Goal: Task Accomplishment & Management: Manage account settings

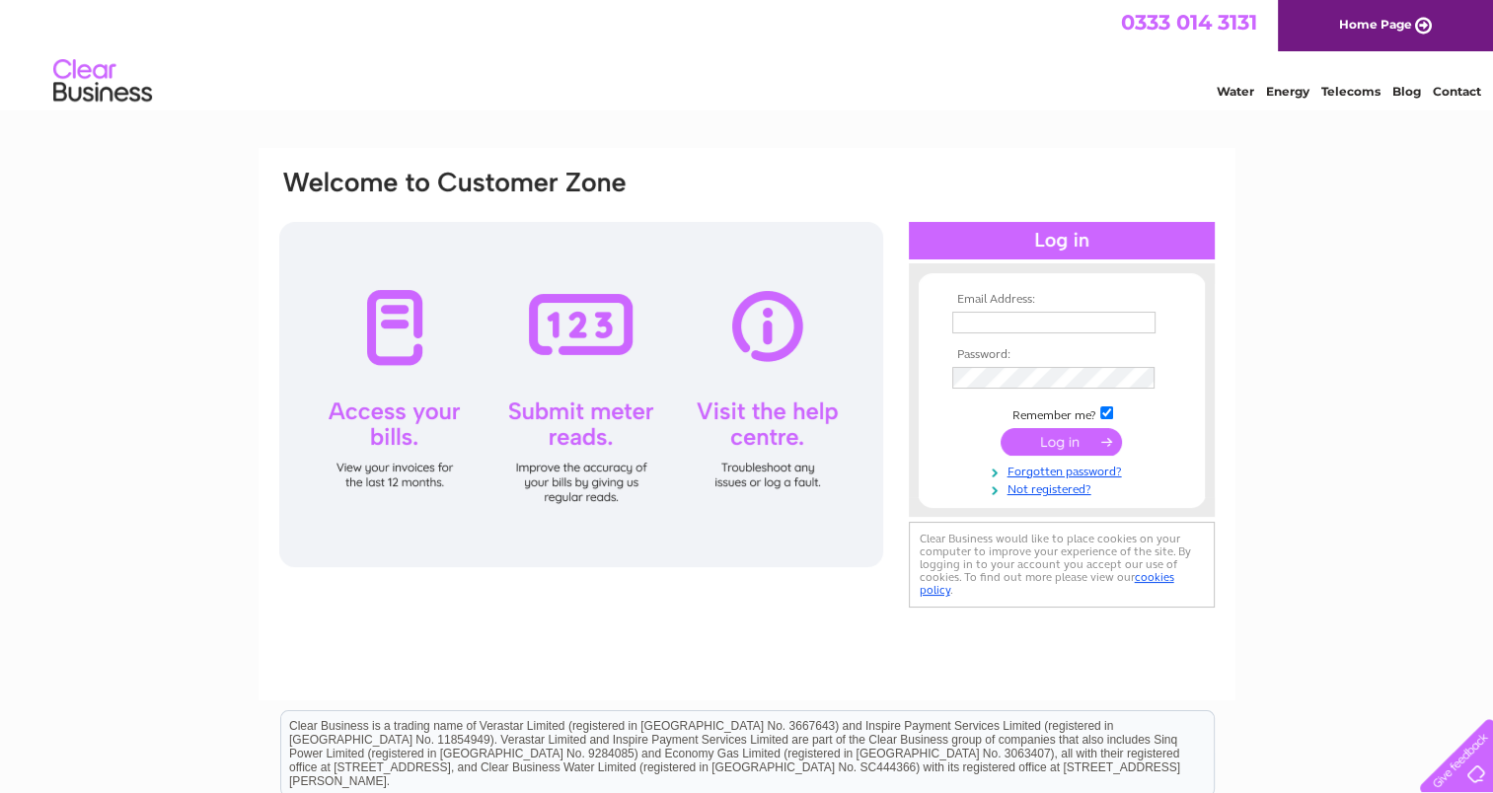
click at [962, 312] on input "text" at bounding box center [1053, 323] width 203 height 22
type input "[PERSON_NAME][EMAIL_ADDRESS][DOMAIN_NAME]"
click at [992, 391] on td at bounding box center [1061, 378] width 229 height 32
click at [1069, 442] on input "submit" at bounding box center [1060, 442] width 121 height 28
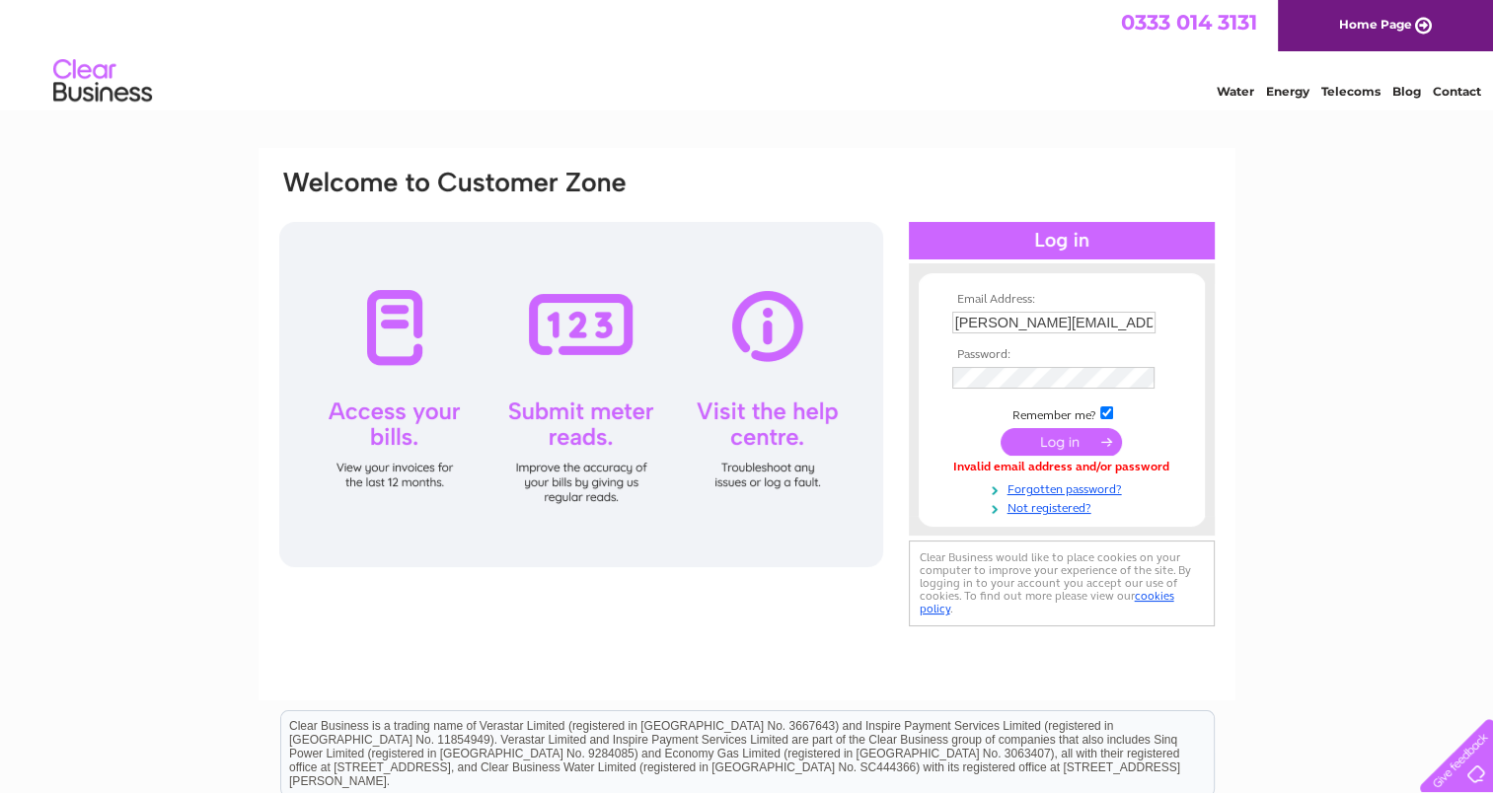
click at [1037, 442] on input "submit" at bounding box center [1060, 442] width 121 height 28
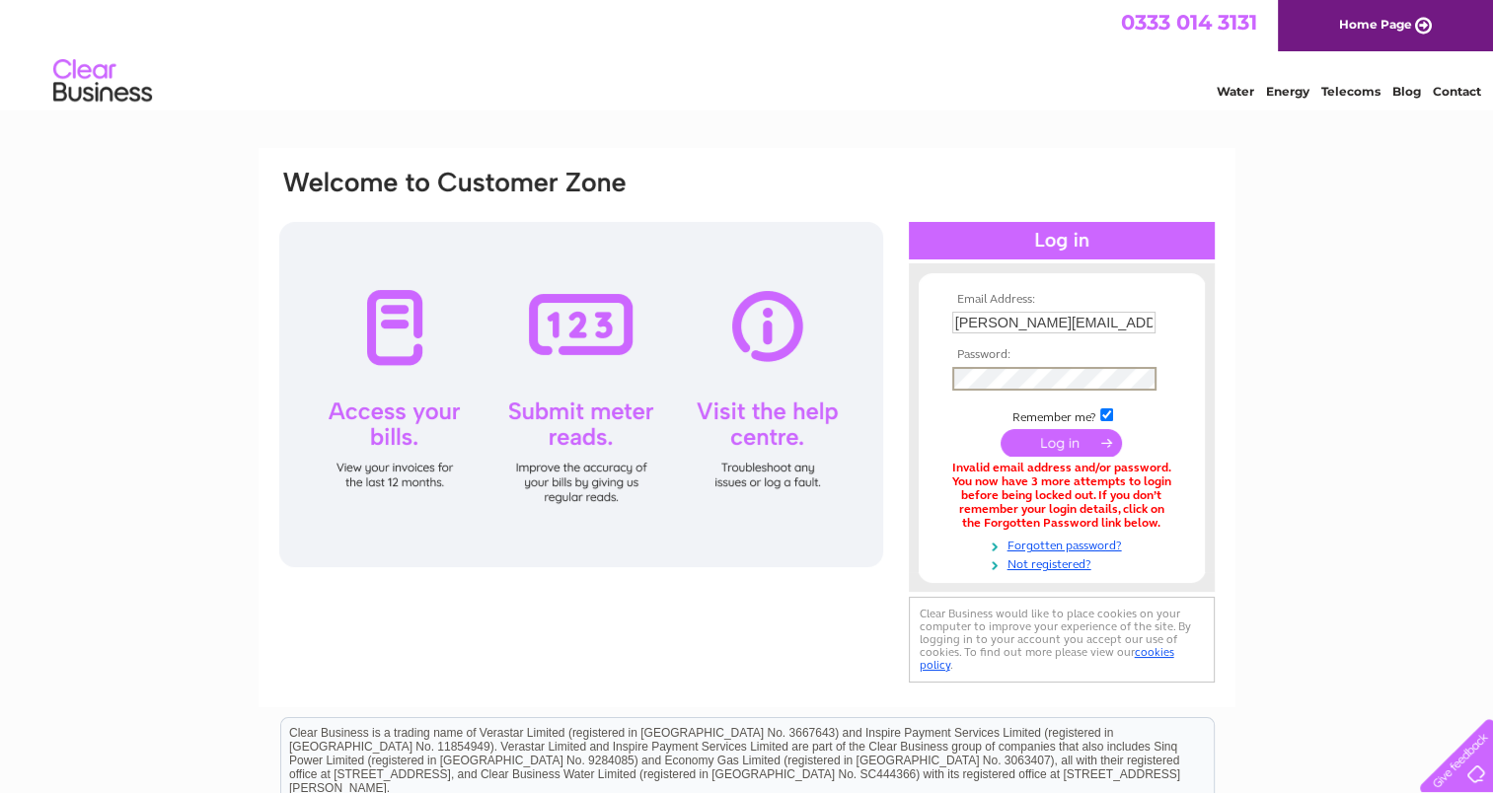
click at [1036, 428] on td at bounding box center [1061, 442] width 229 height 37
click at [1046, 437] on input "submit" at bounding box center [1060, 442] width 121 height 28
click at [1038, 538] on link "Forgotten password?" at bounding box center [1064, 543] width 224 height 19
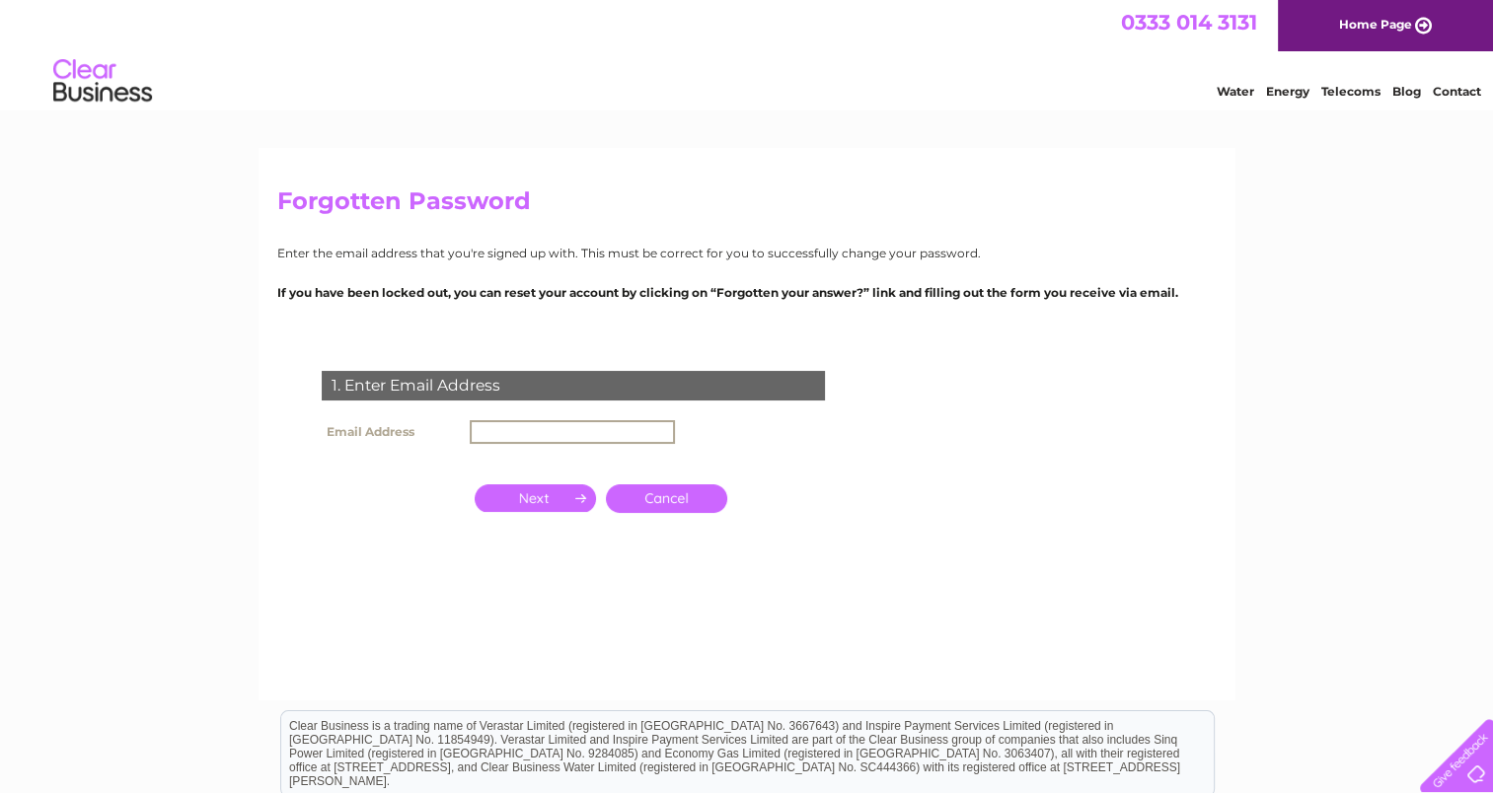
click at [655, 428] on input "text" at bounding box center [572, 432] width 205 height 24
type input "nicolermurray@hotmail.com"
click at [550, 507] on input "button" at bounding box center [535, 496] width 121 height 28
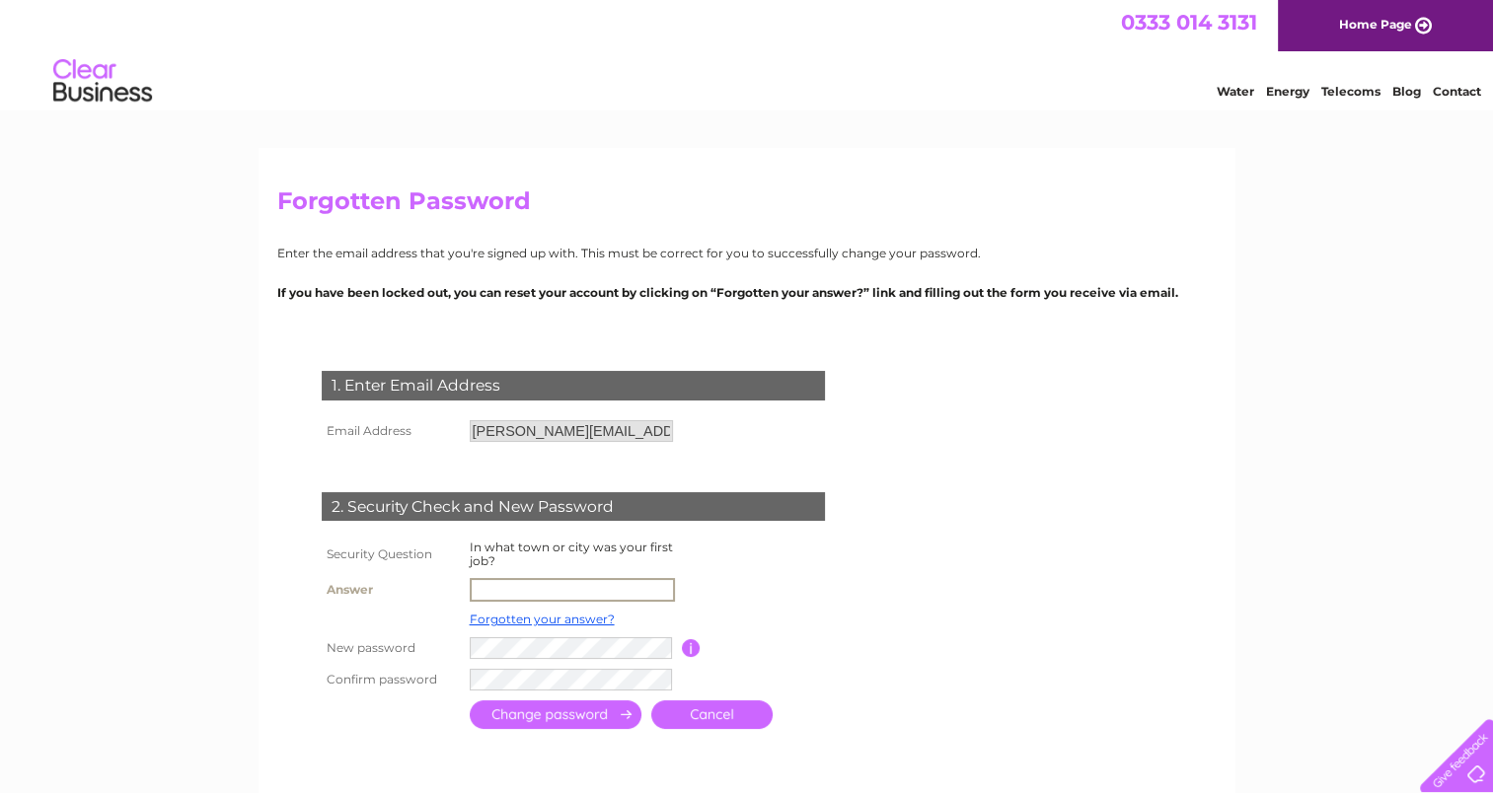
click at [596, 590] on input "text" at bounding box center [572, 590] width 205 height 24
type input "Golspie"
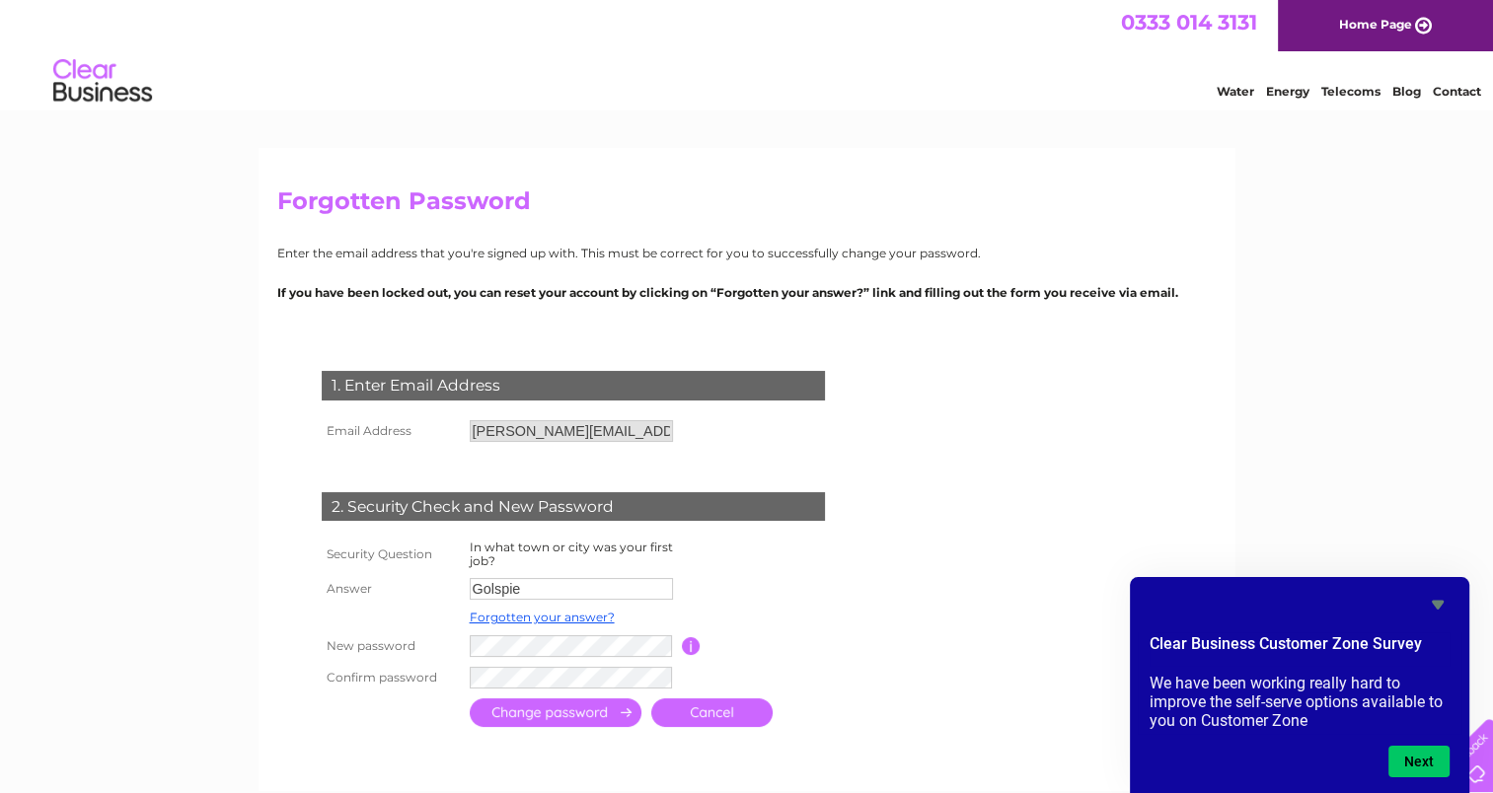
click at [607, 710] on input "submit" at bounding box center [556, 712] width 172 height 29
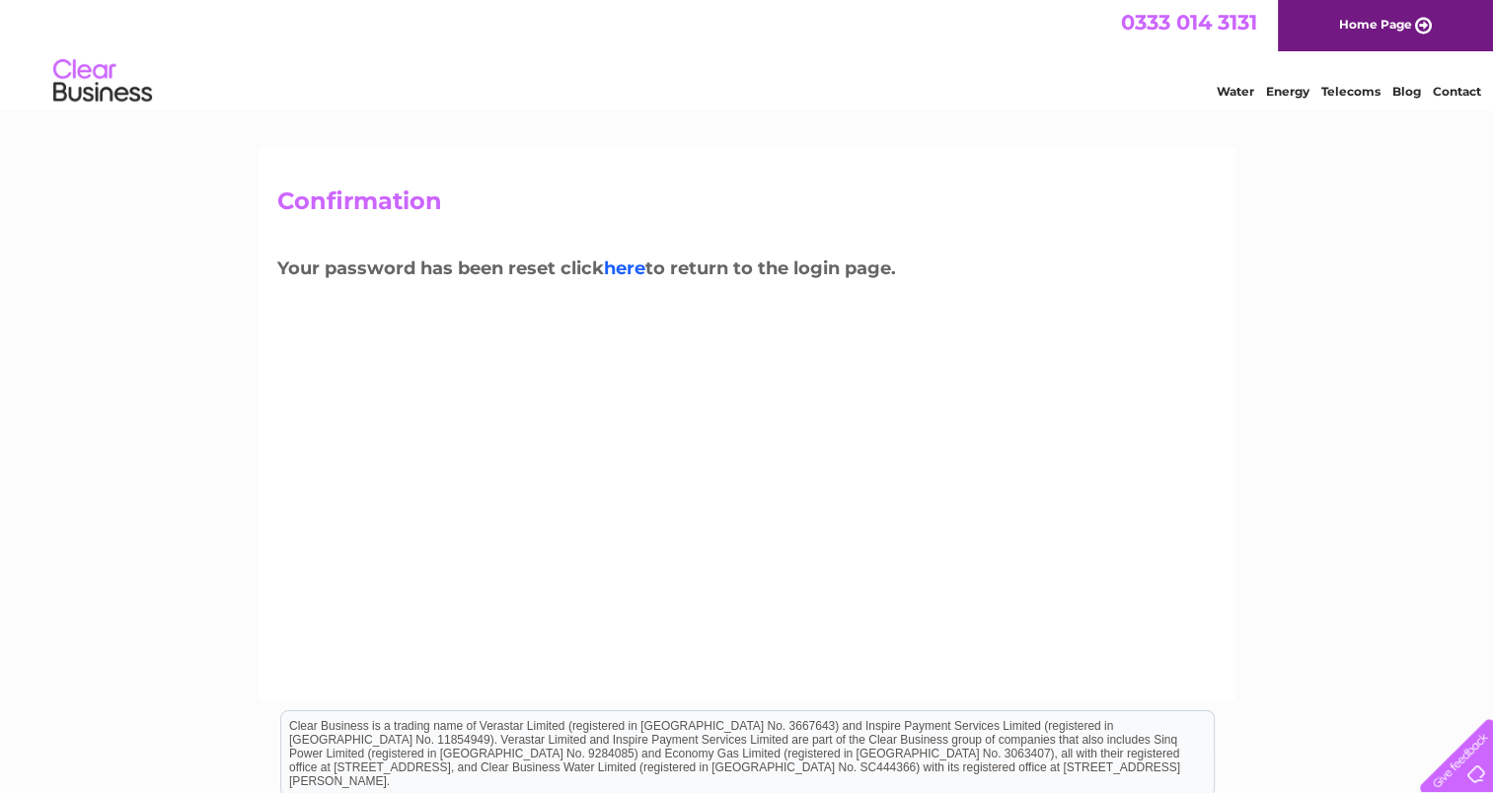
click at [1321, 99] on link "here" at bounding box center [1350, 89] width 59 height 20
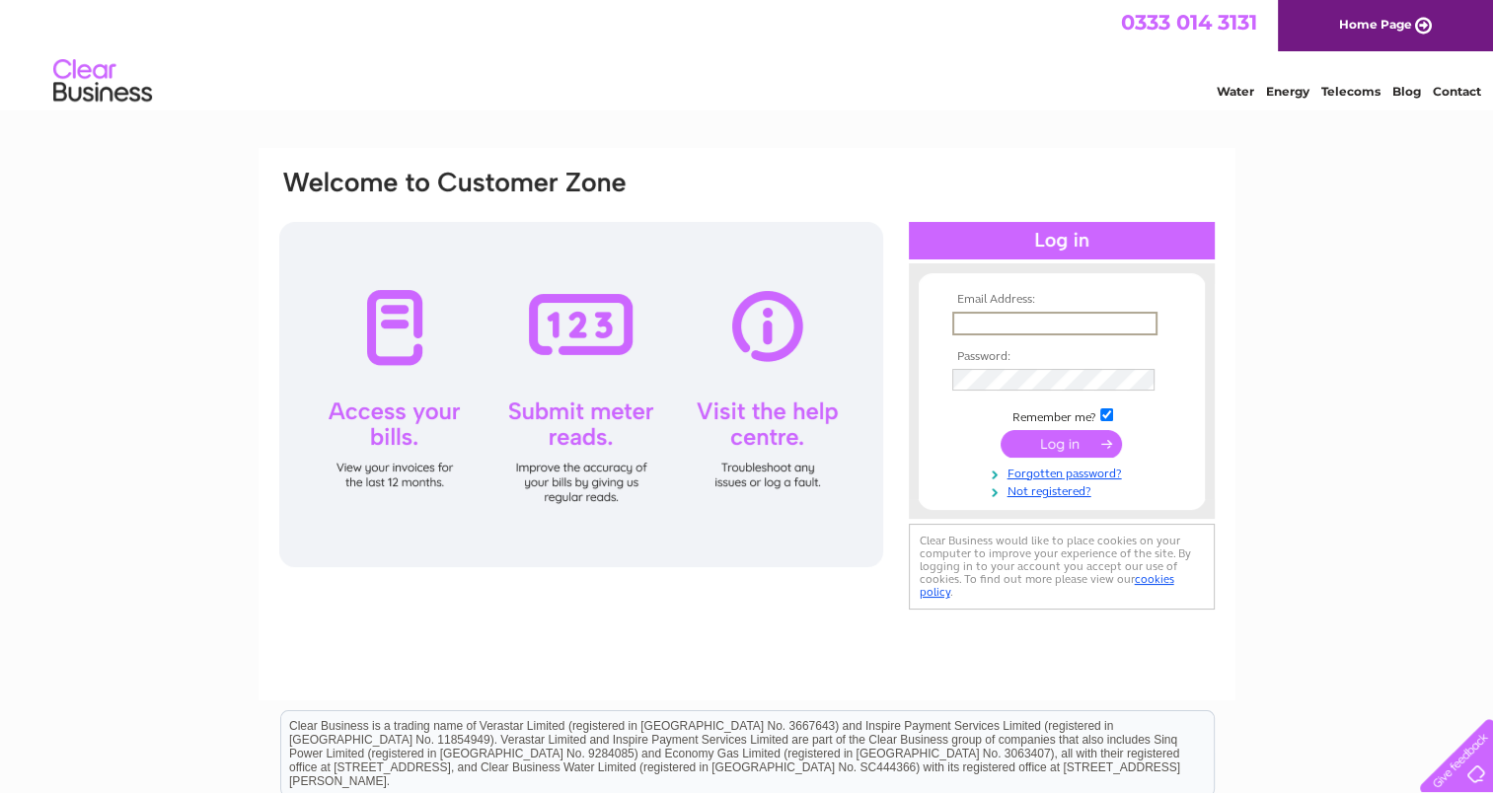
click at [975, 323] on input "text" at bounding box center [1054, 324] width 205 height 24
type input "nicolermurray@hotmail.com"
click at [1038, 442] on input "submit" at bounding box center [1060, 442] width 121 height 28
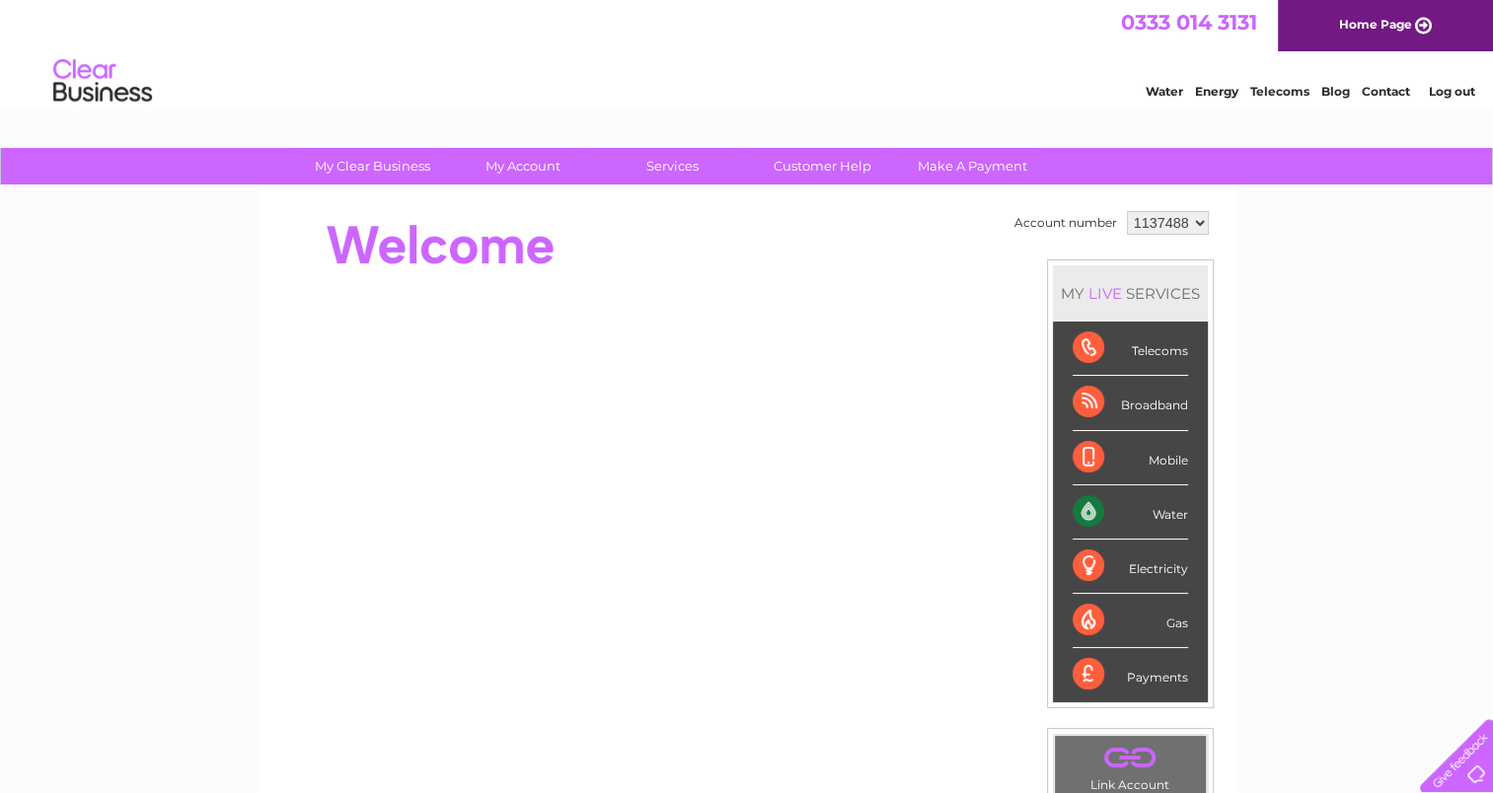
click at [1079, 505] on div "Water" at bounding box center [1129, 512] width 115 height 54
click at [1086, 500] on div "Water" at bounding box center [1129, 512] width 115 height 54
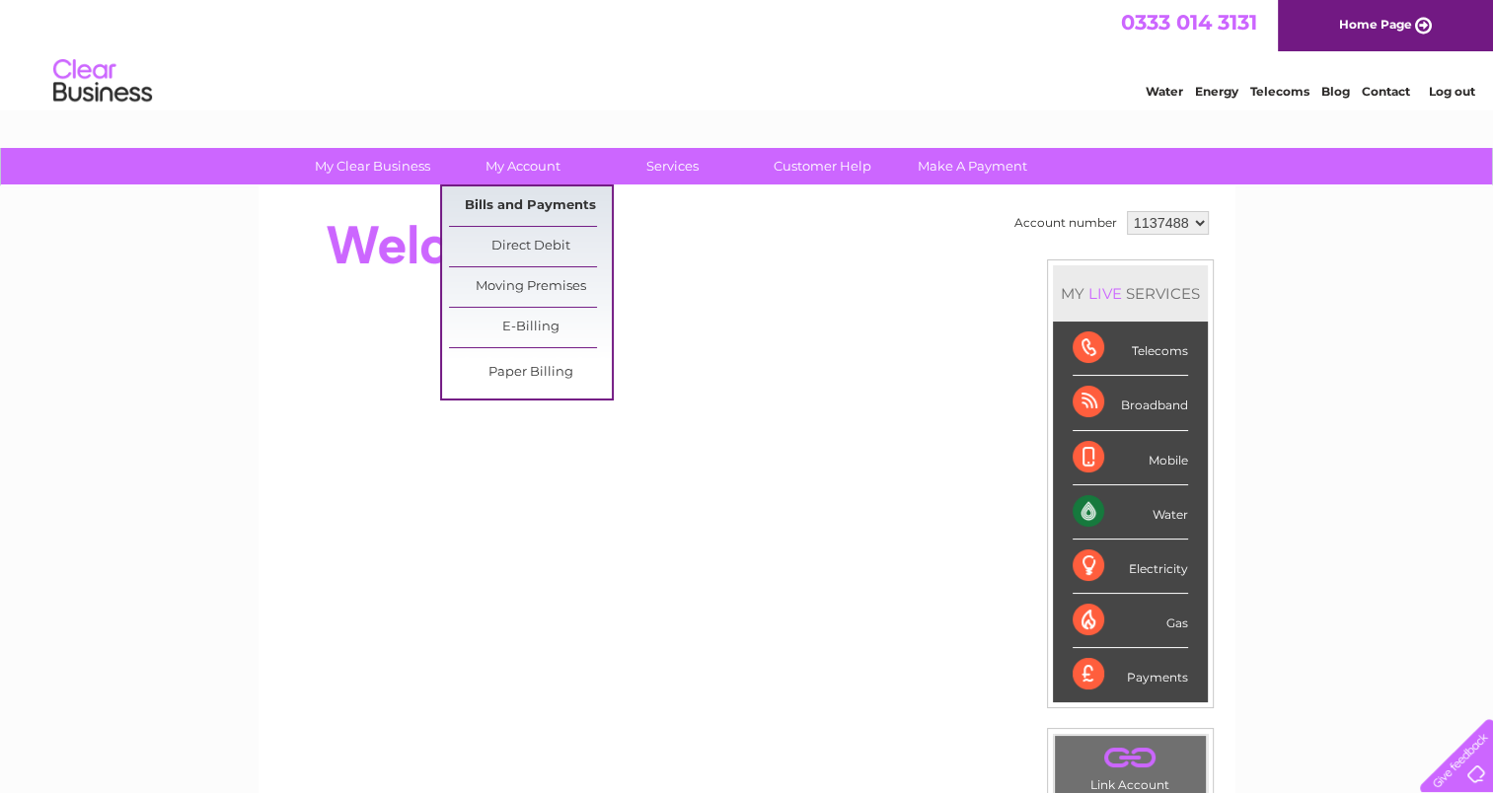
click at [514, 198] on link "Bills and Payments" at bounding box center [530, 205] width 163 height 39
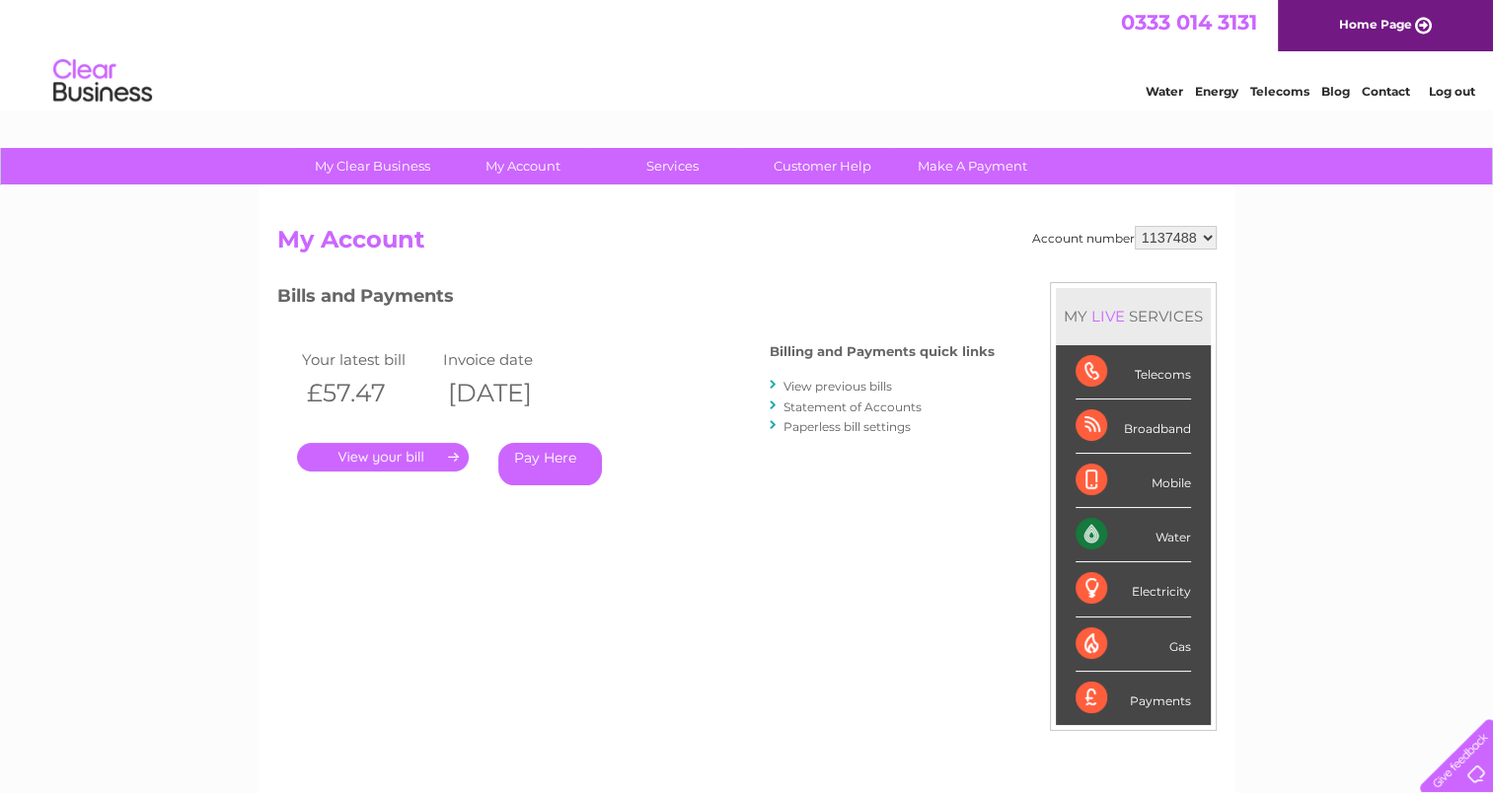
click at [407, 450] on link "." at bounding box center [383, 457] width 172 height 29
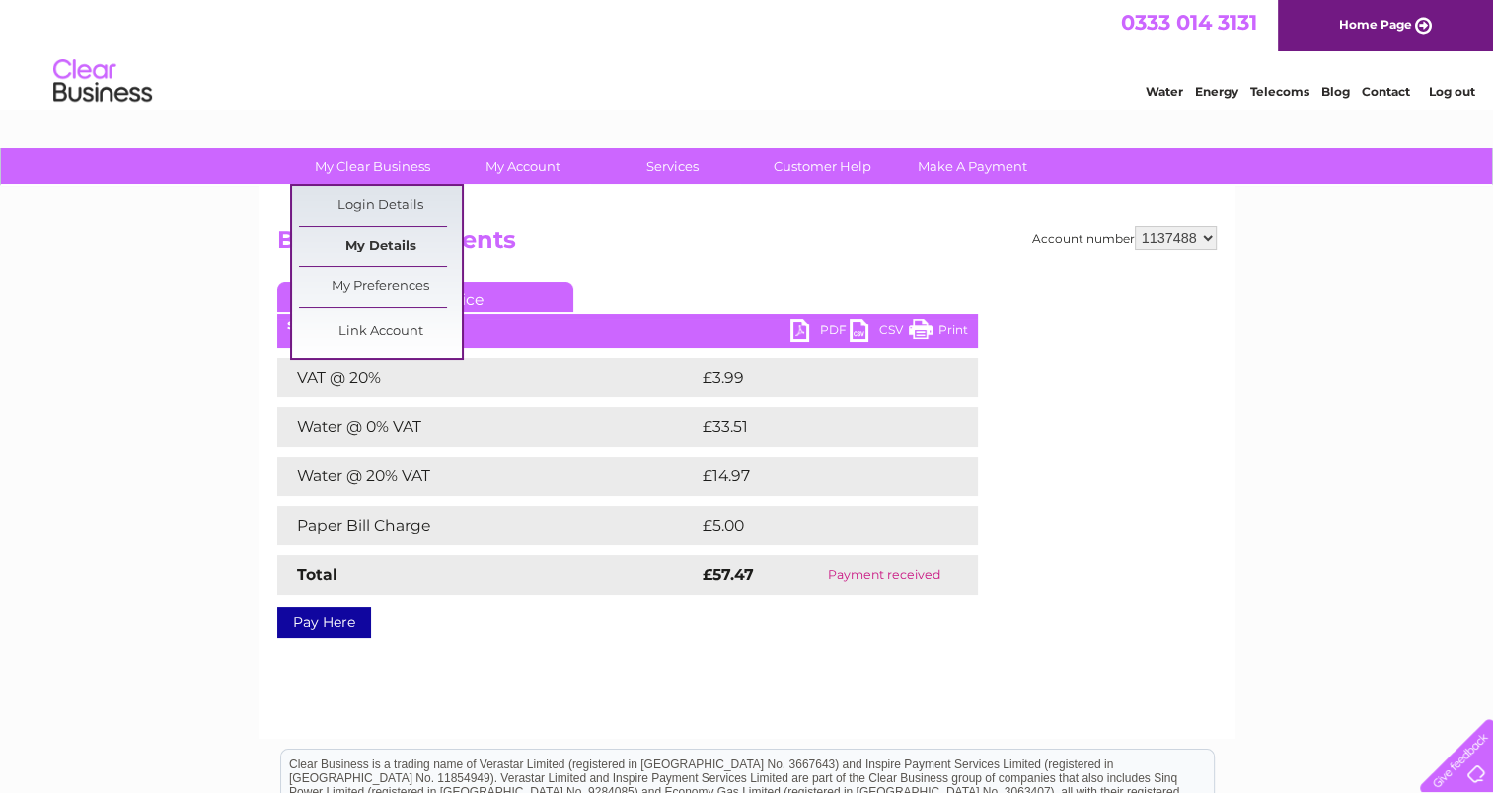
click at [382, 254] on link "My Details" at bounding box center [380, 246] width 163 height 39
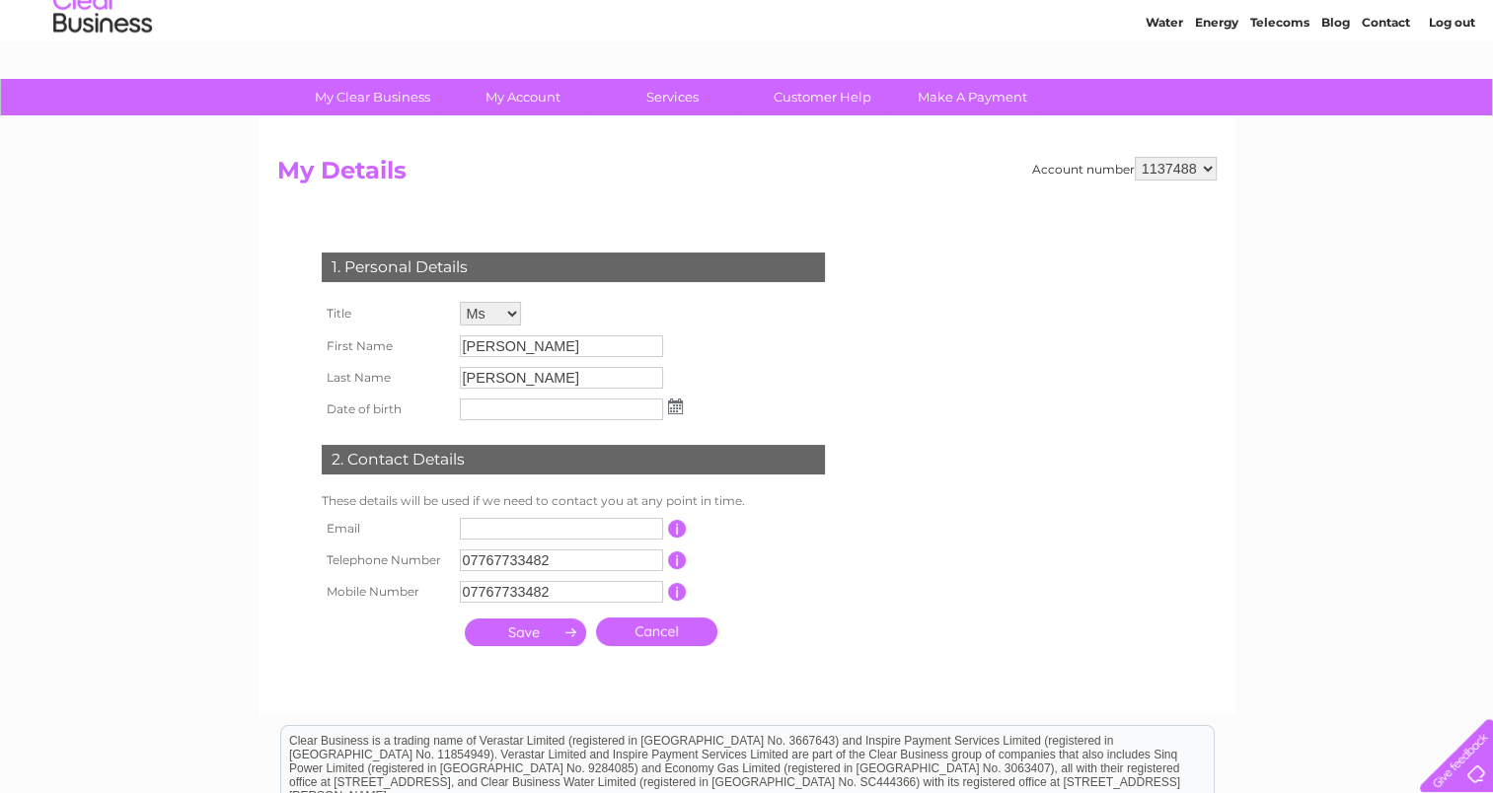
scroll to position [43, 0]
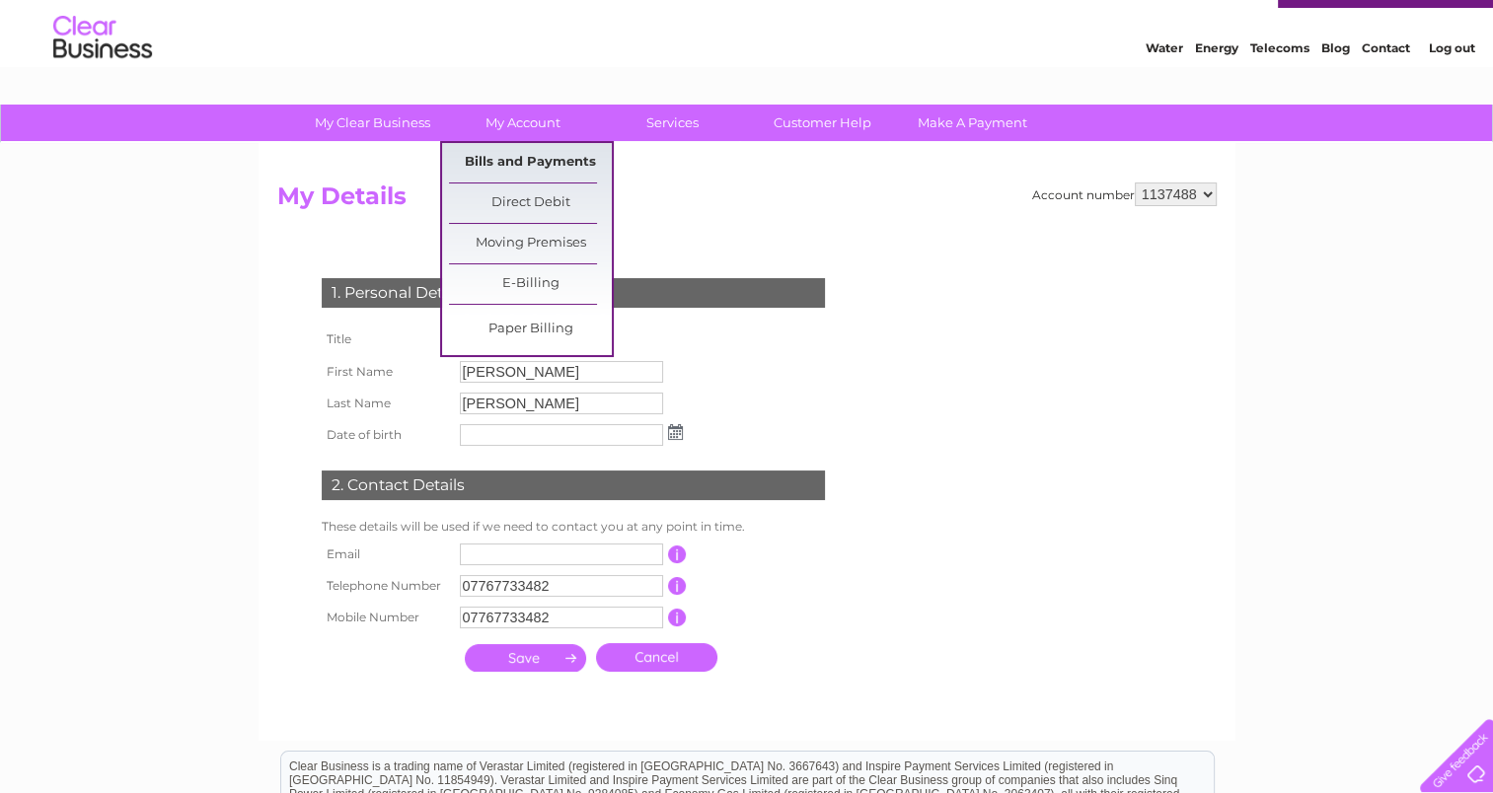
click at [507, 159] on link "Bills and Payments" at bounding box center [530, 162] width 163 height 39
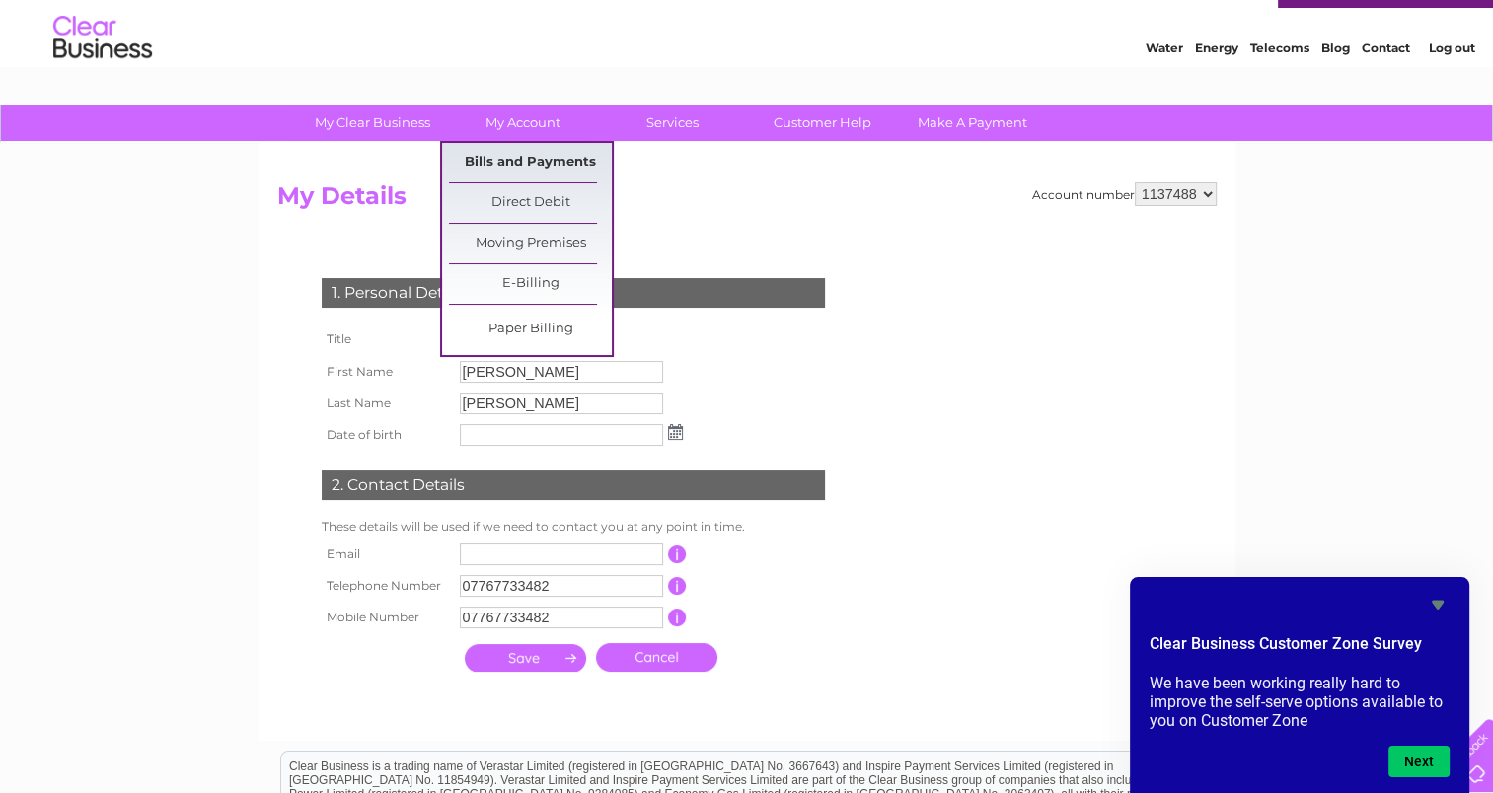
click at [507, 159] on link "Bills and Payments" at bounding box center [530, 162] width 163 height 39
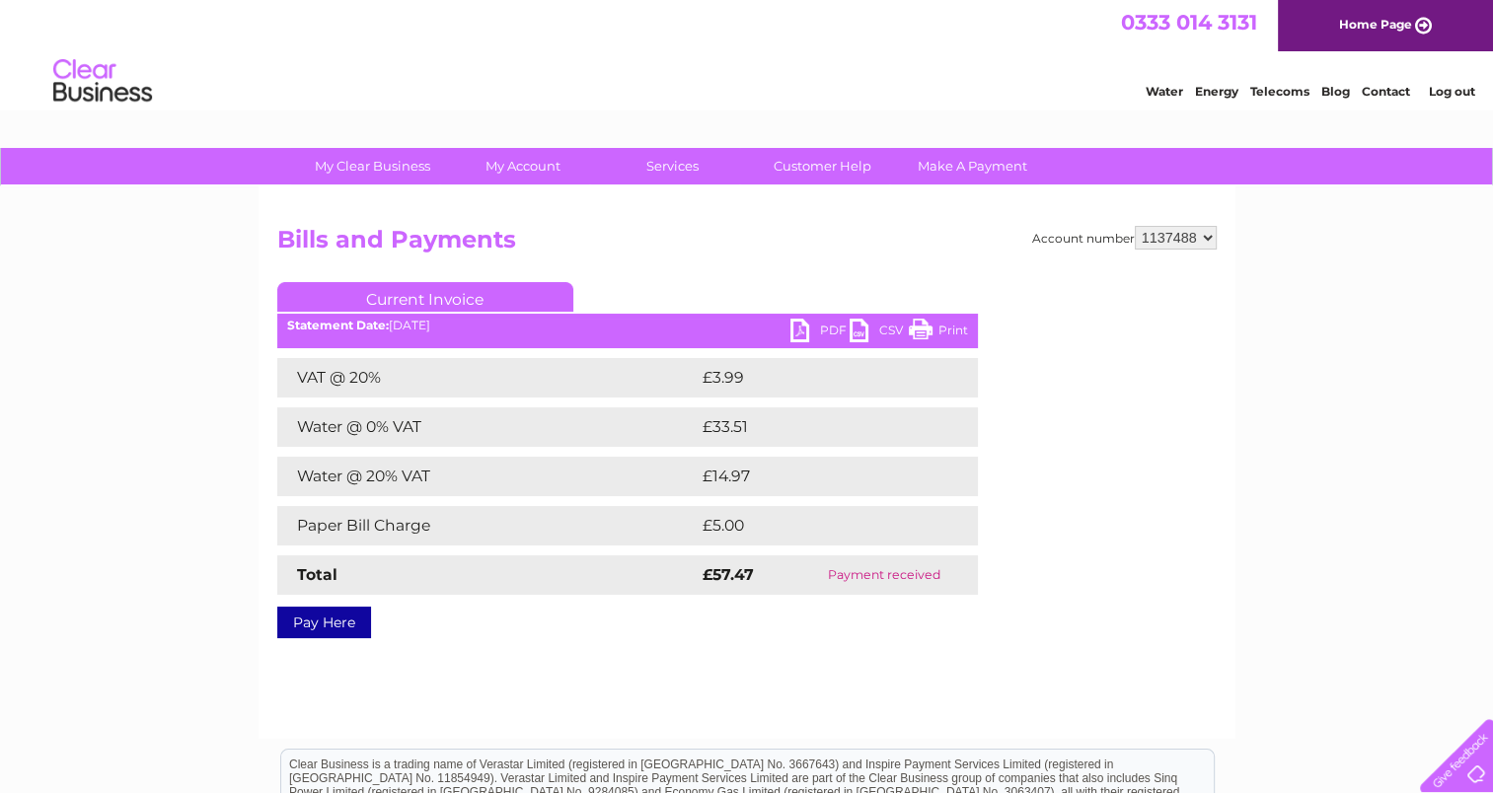
click at [829, 329] on link "PDF" at bounding box center [819, 333] width 59 height 29
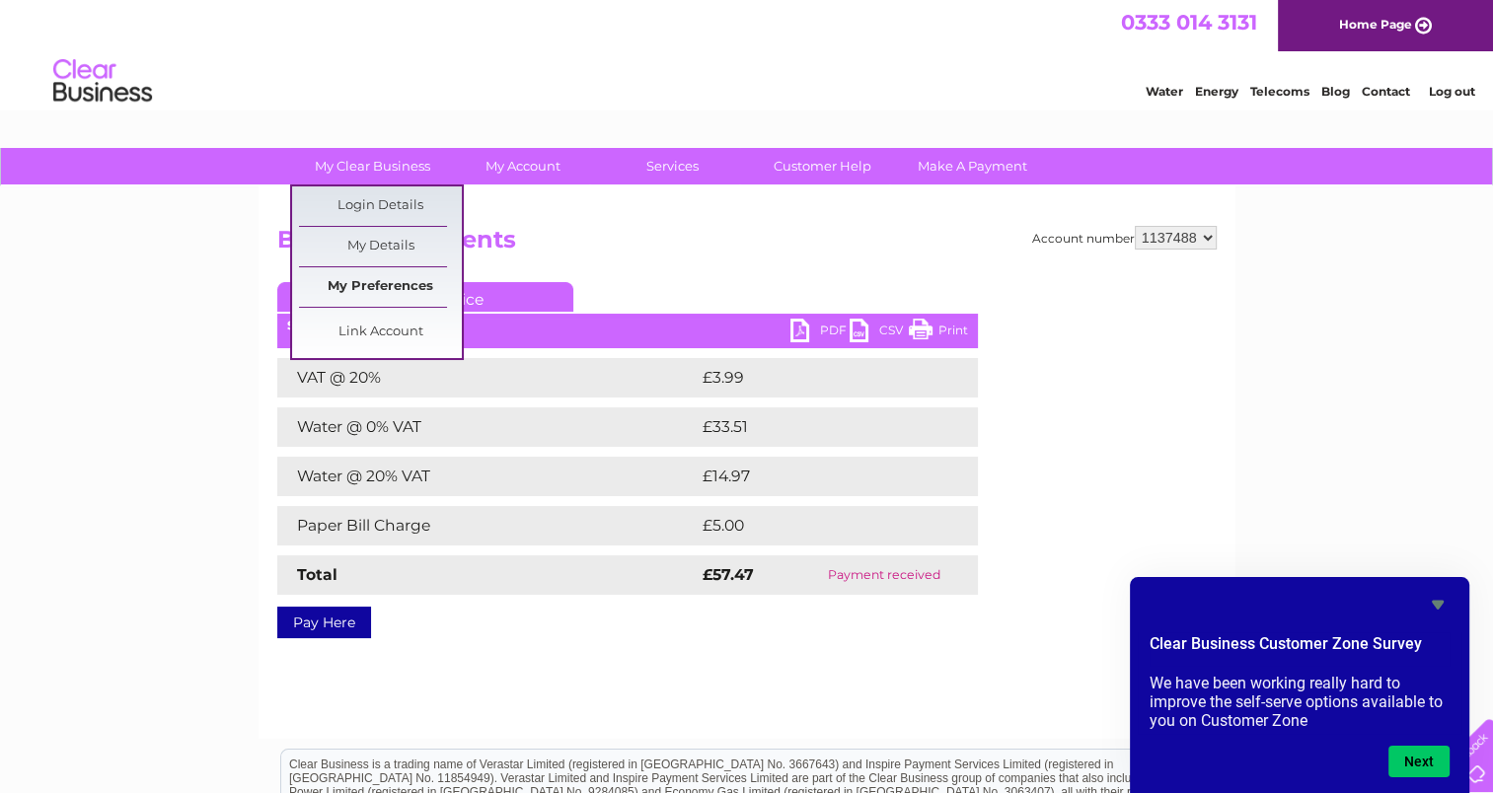
click at [394, 292] on link "My Preferences" at bounding box center [380, 286] width 163 height 39
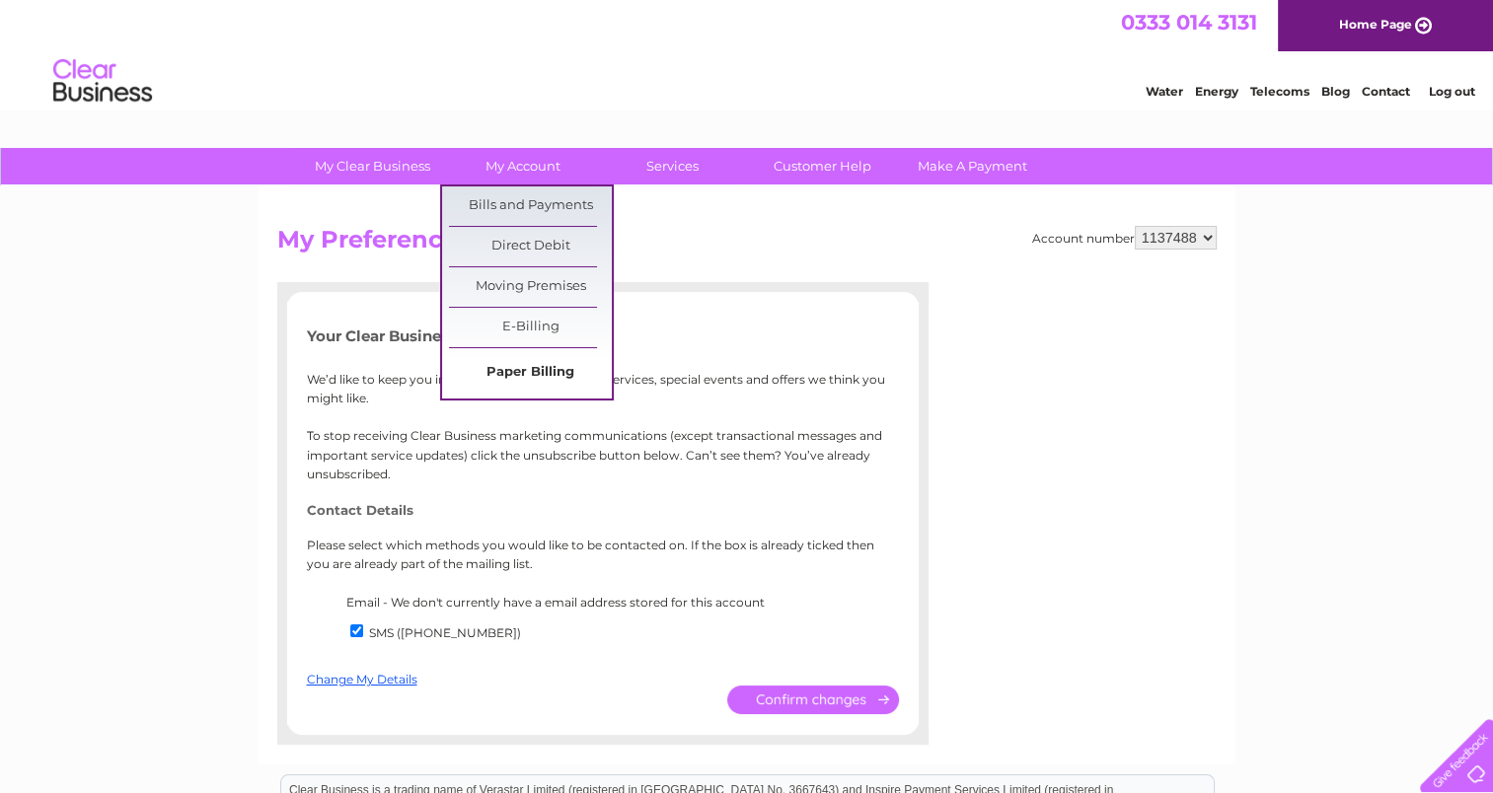
click at [560, 365] on link "Paper Billing" at bounding box center [530, 372] width 163 height 39
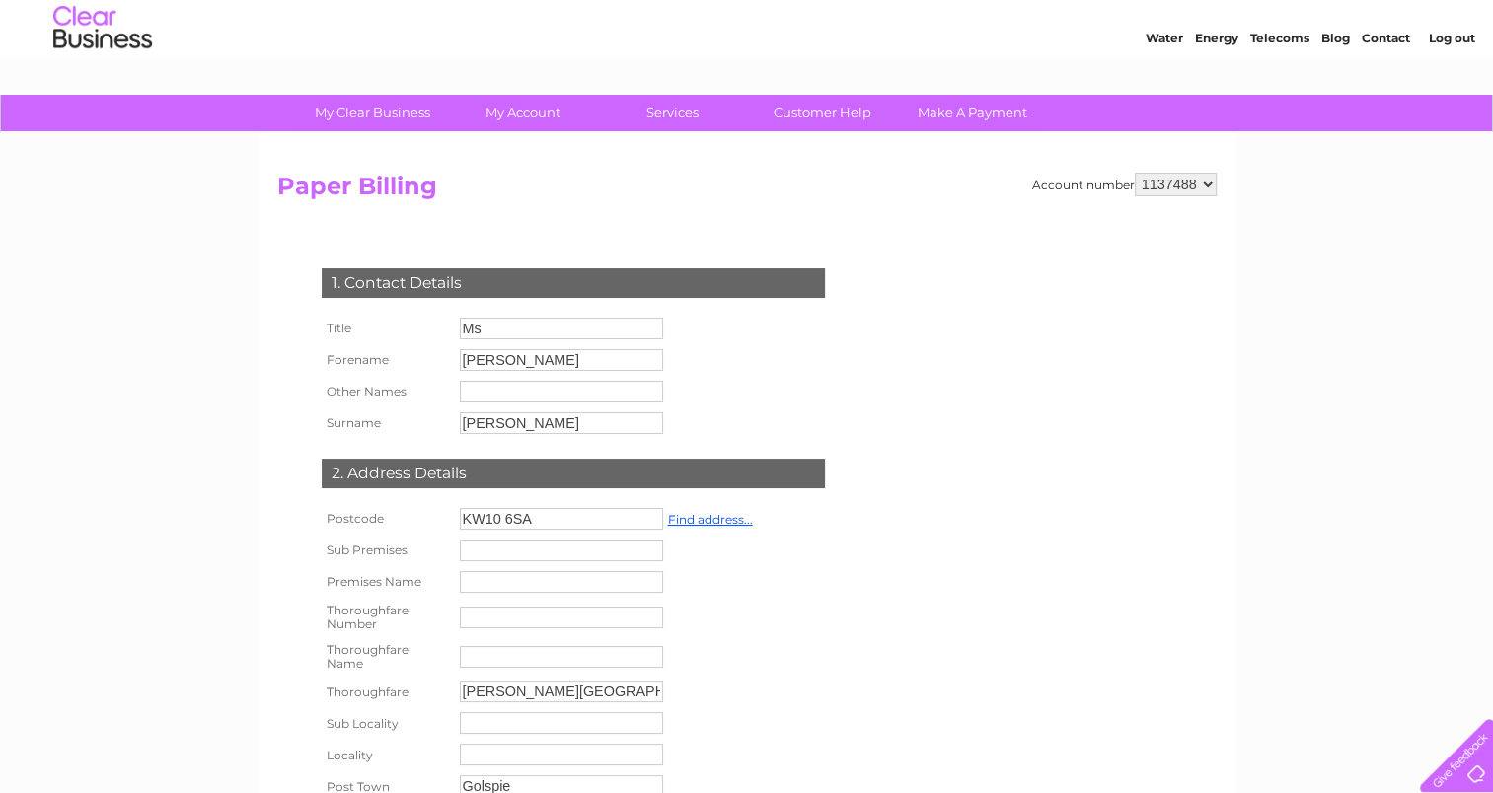
scroll to position [52, 0]
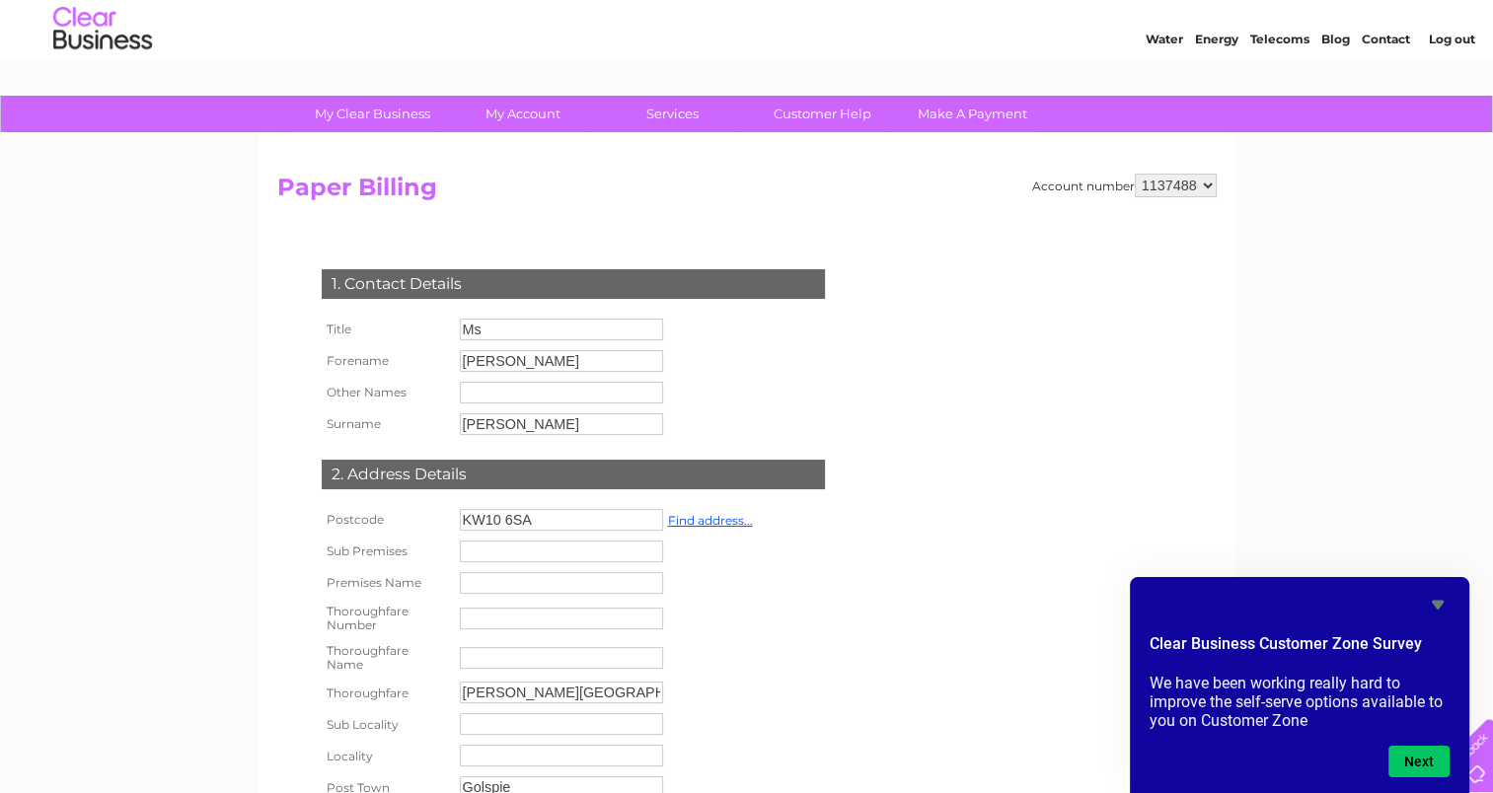
click at [1177, 185] on select "1137488" at bounding box center [1175, 186] width 82 height 24
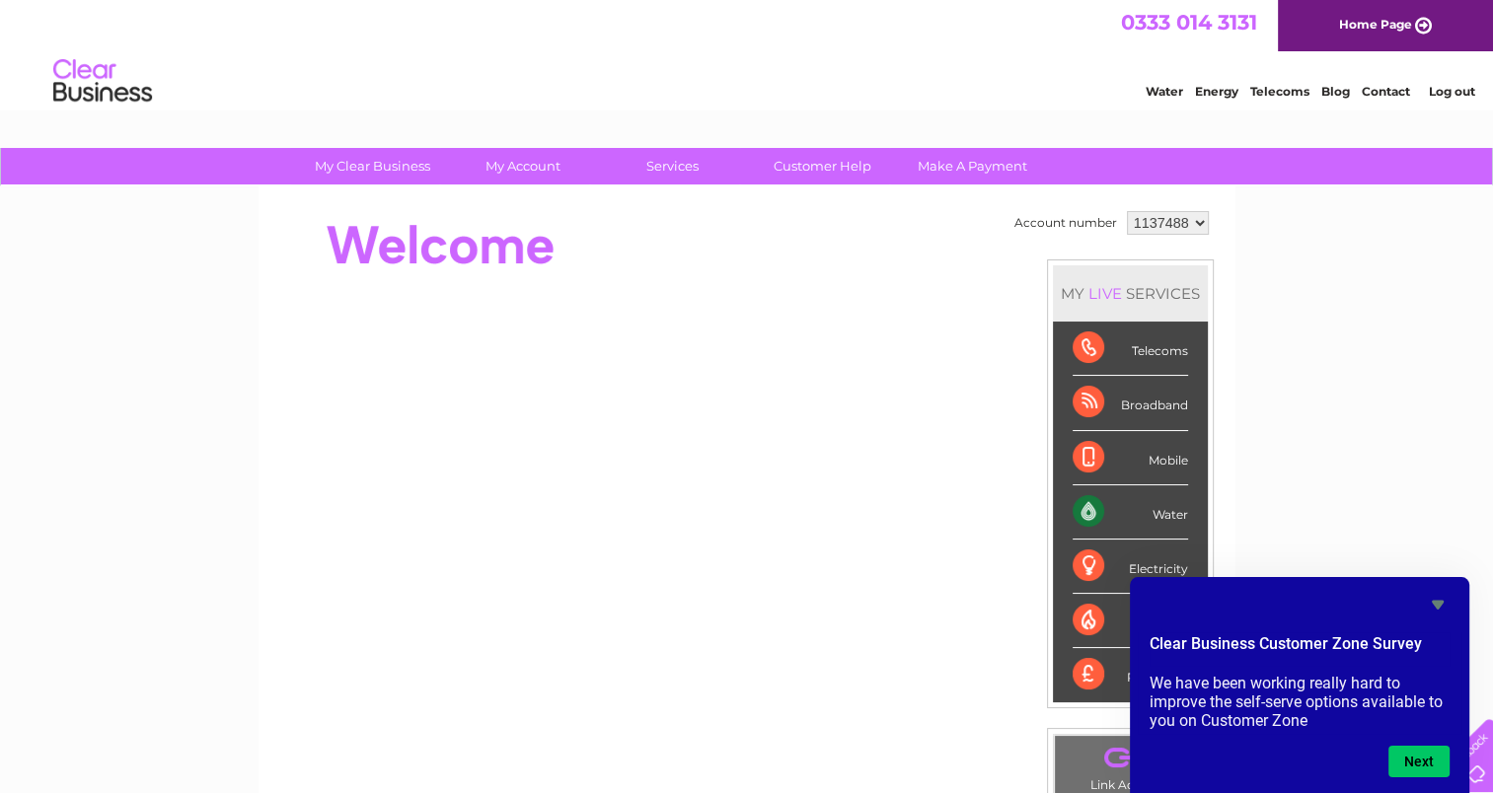
click at [1199, 227] on select "1137488" at bounding box center [1168, 223] width 82 height 24
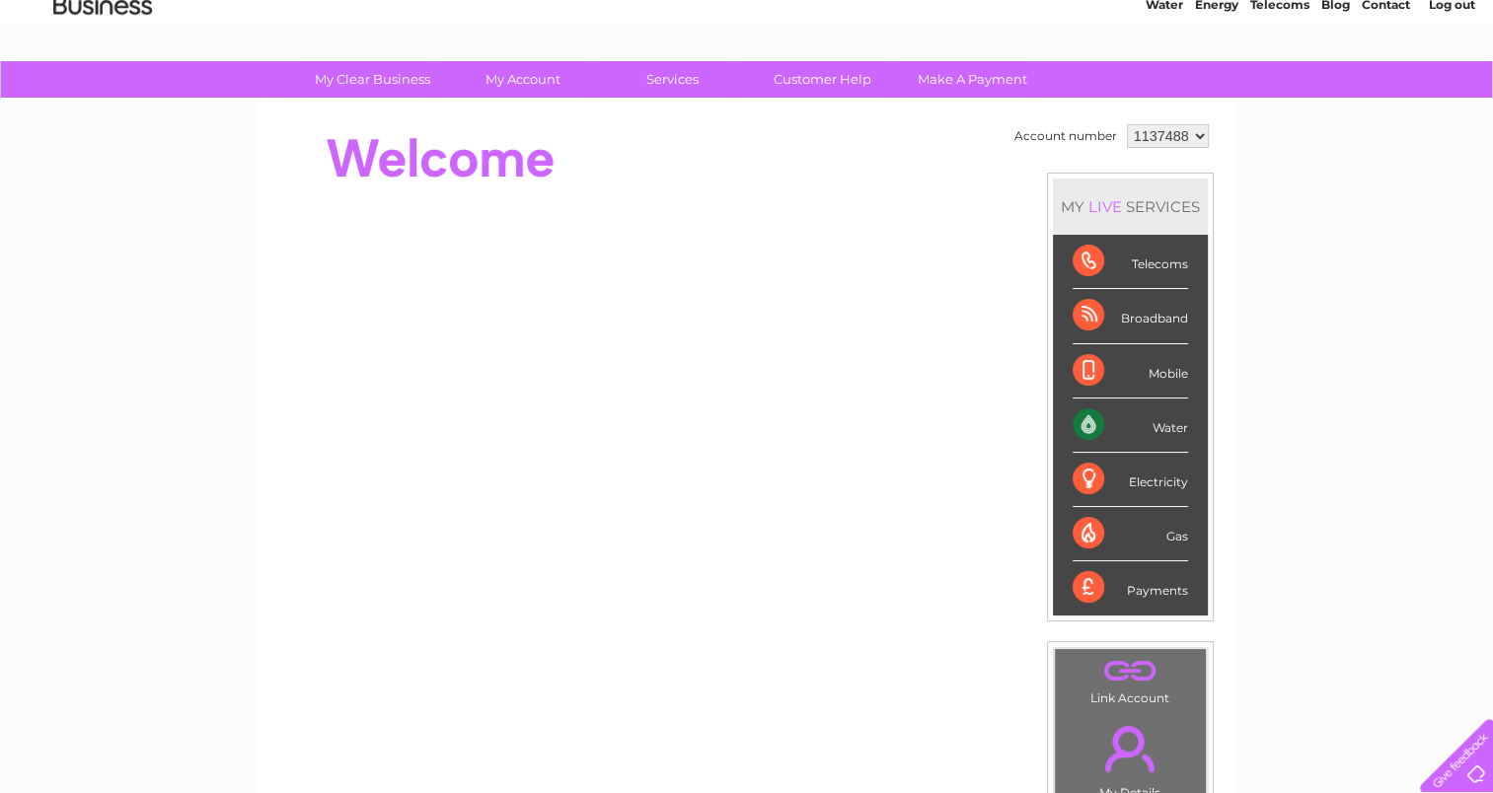
click at [1452, 2] on link "Log out" at bounding box center [1450, 4] width 46 height 15
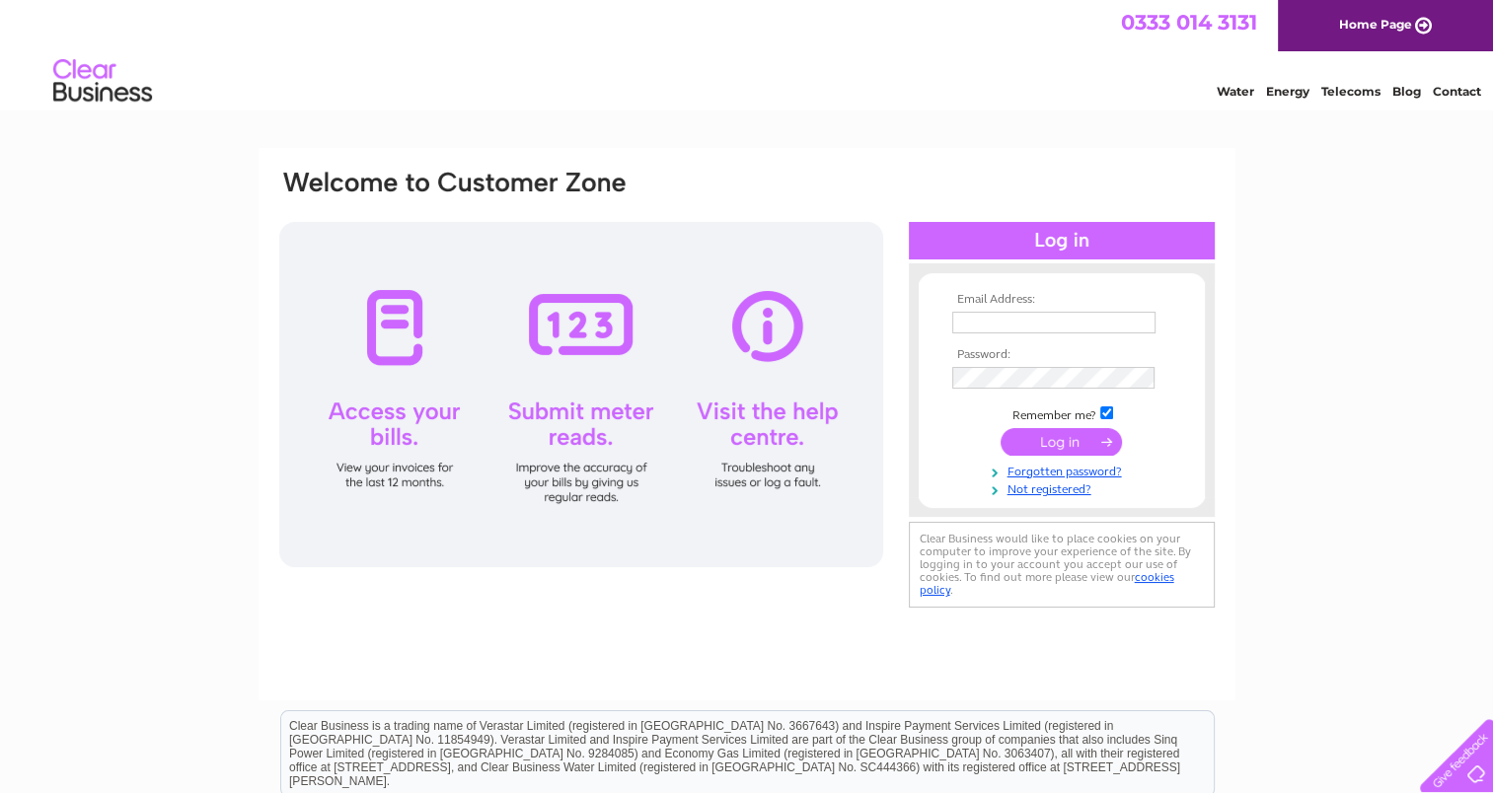
type input "[PERSON_NAME][EMAIL_ADDRESS][DOMAIN_NAME]"
click at [1032, 432] on input "submit" at bounding box center [1060, 442] width 121 height 28
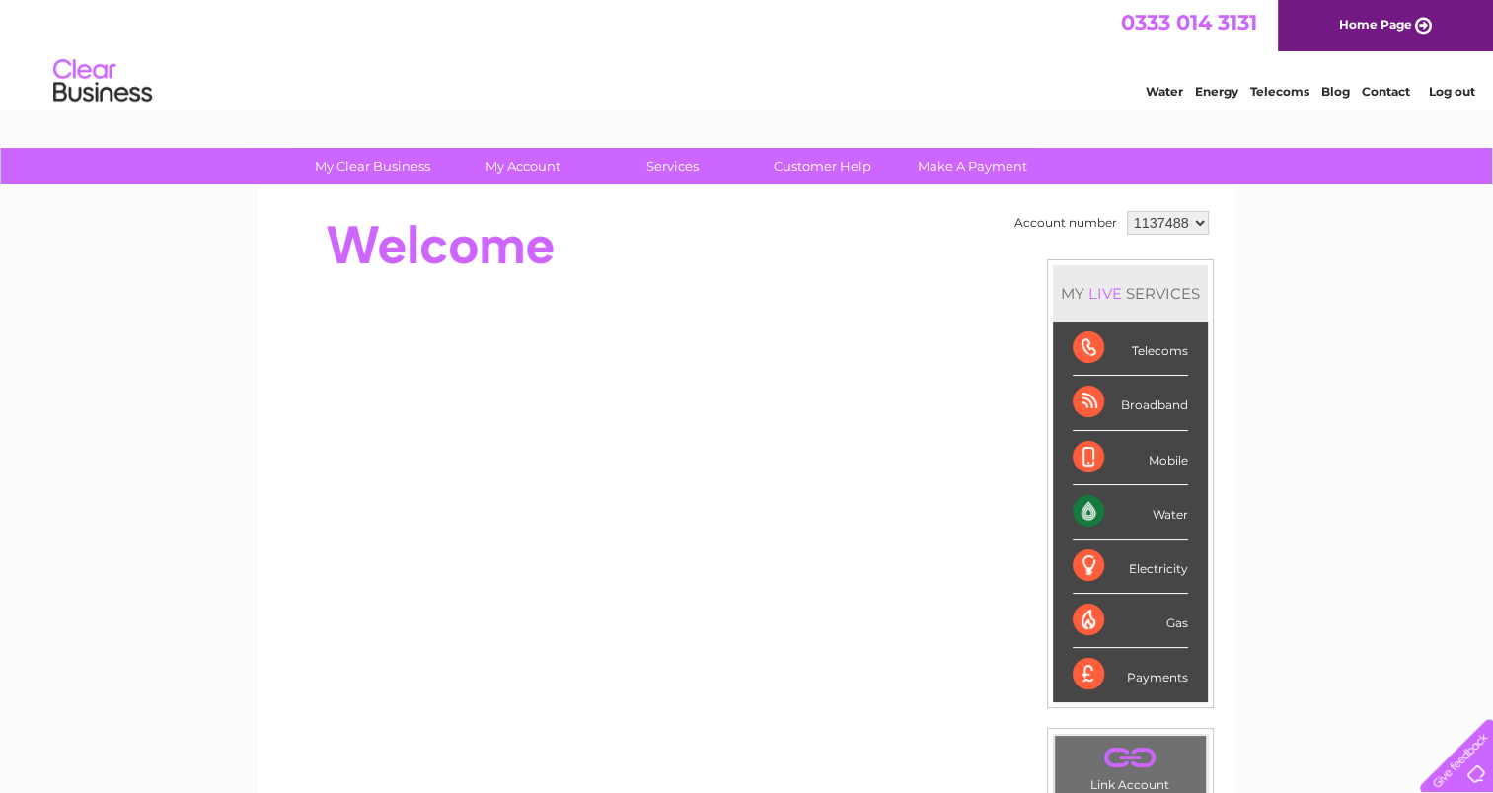
click at [1135, 741] on link "." at bounding box center [1130, 758] width 141 height 35
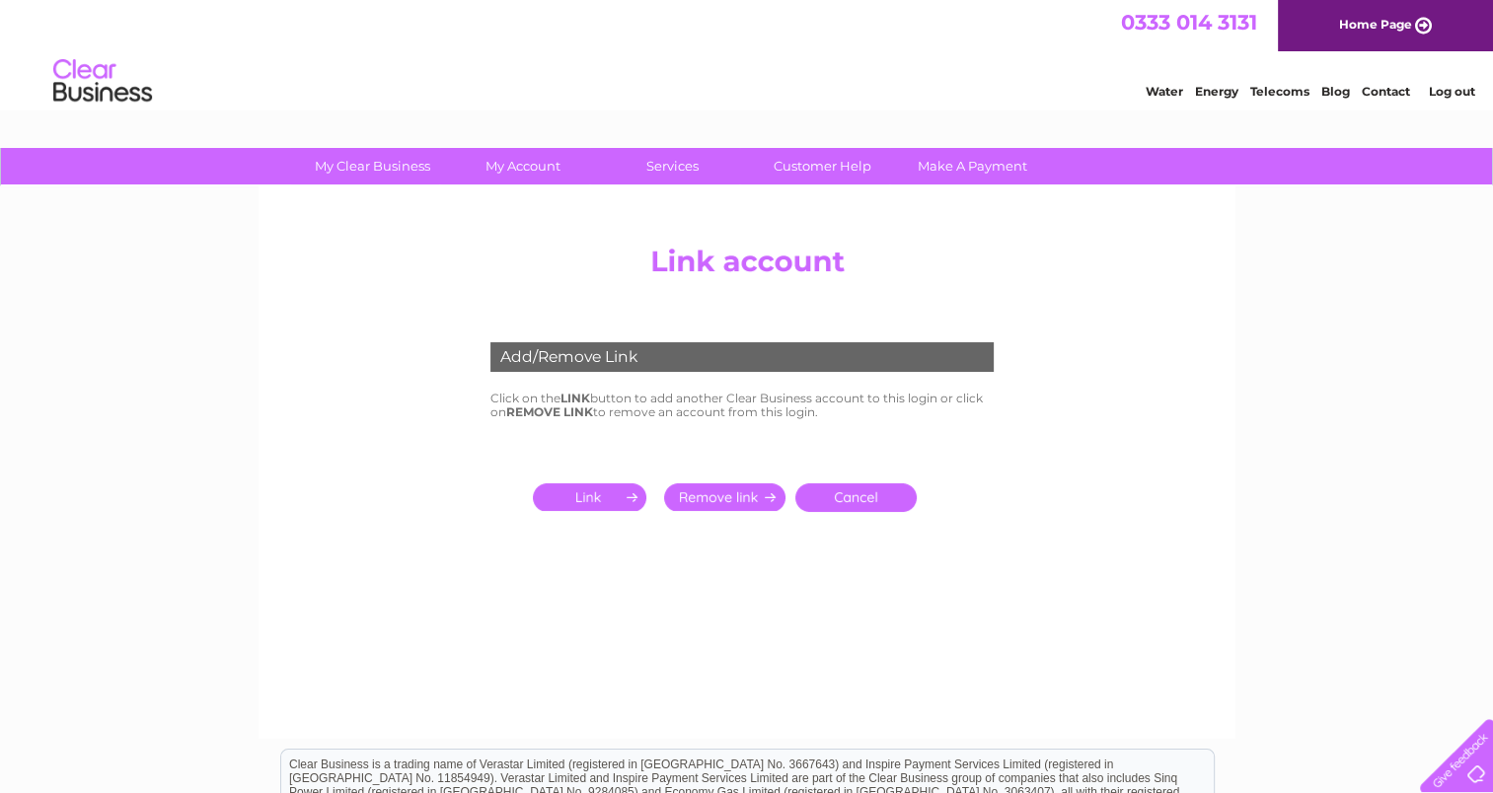
click at [612, 508] on input "submit" at bounding box center [593, 497] width 121 height 28
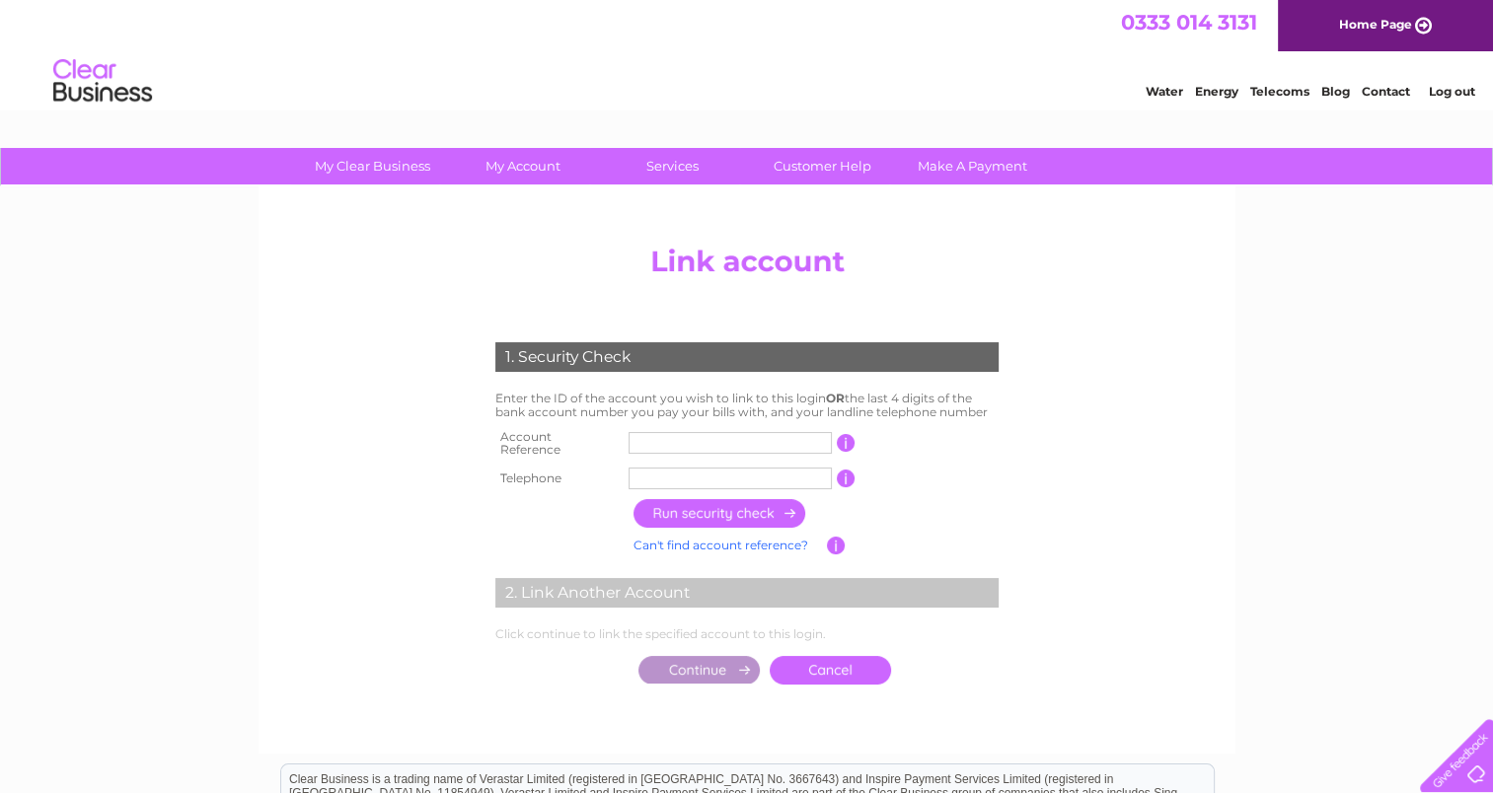
click at [656, 440] on input "text" at bounding box center [729, 443] width 203 height 22
type input "1082000"
click at [683, 471] on input "text" at bounding box center [729, 479] width 203 height 22
click at [702, 500] on input "button" at bounding box center [720, 513] width 174 height 29
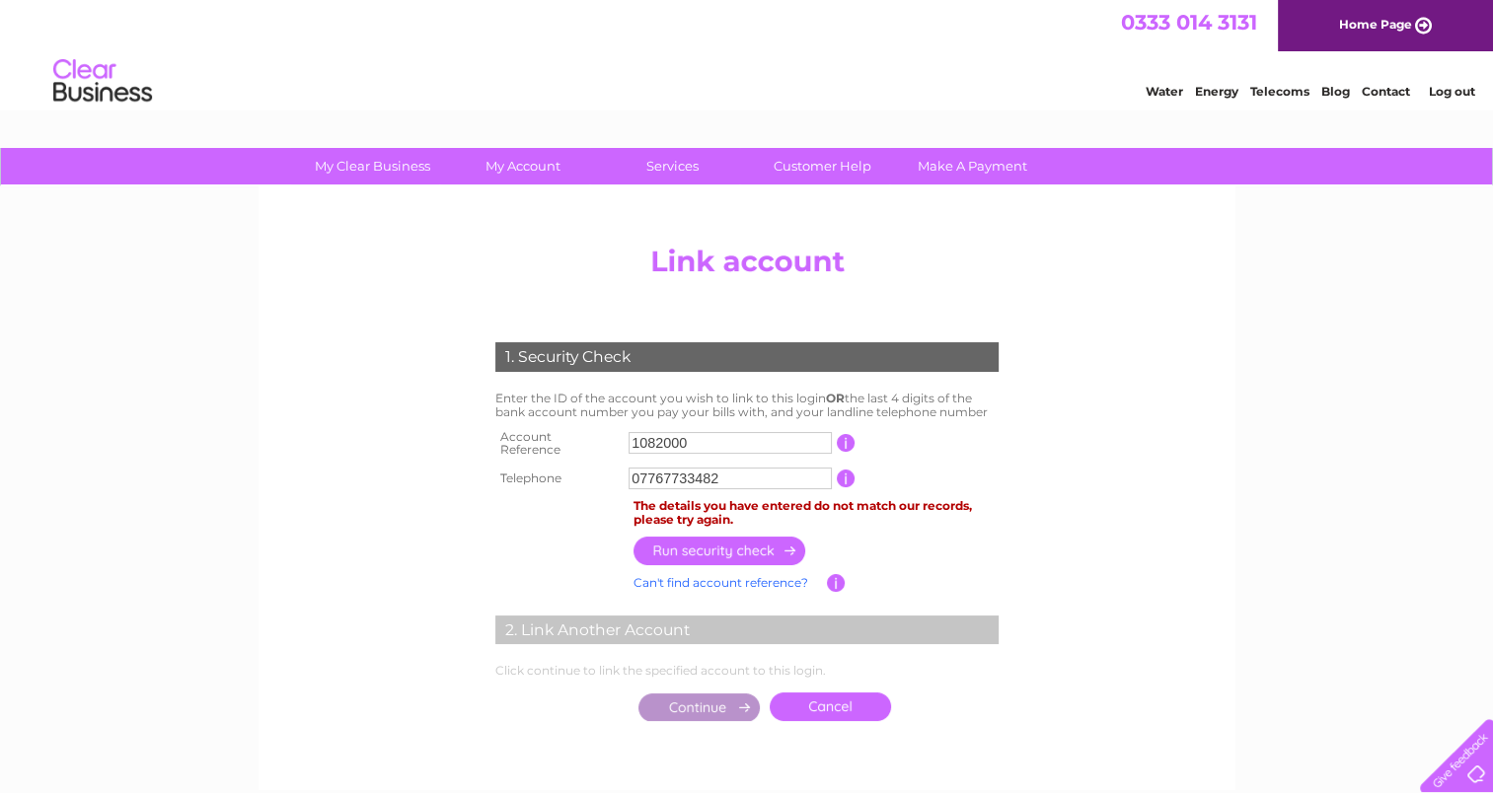
click at [747, 480] on input "07767733482" at bounding box center [729, 479] width 203 height 22
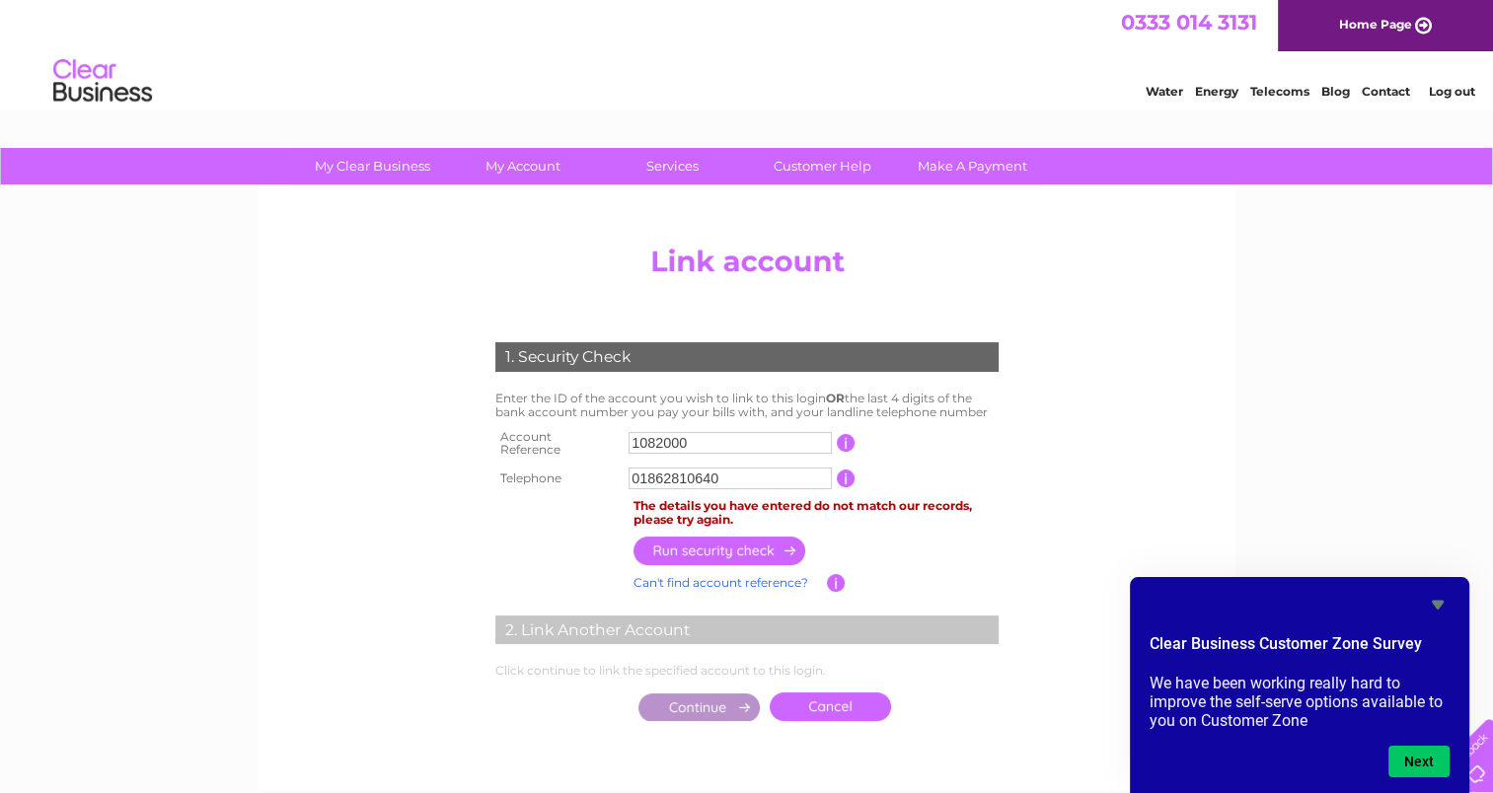
type input "01862810640"
click at [751, 537] on input "button" at bounding box center [720, 551] width 174 height 29
